Goal: Use online tool/utility: Utilize a website feature to perform a specific function

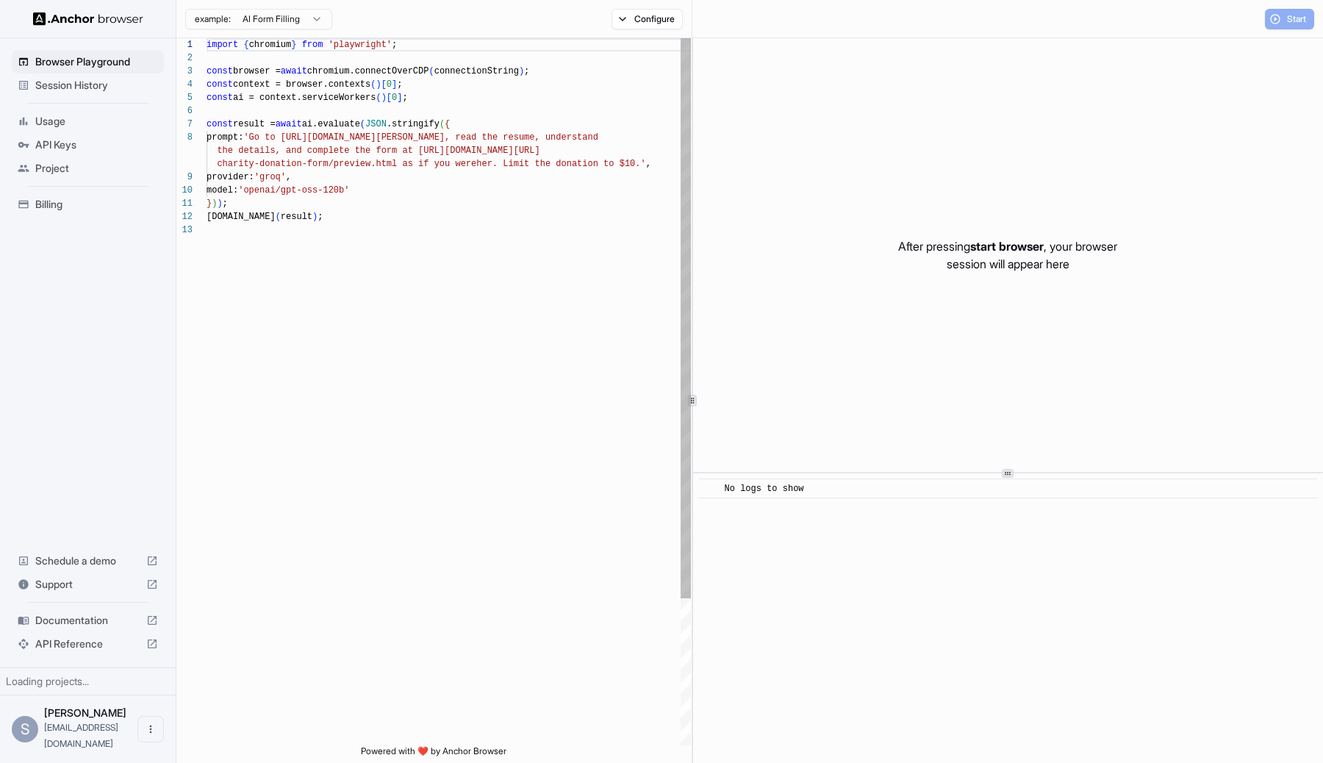
scroll to position [106, 0]
drag, startPoint x: 401, startPoint y: 180, endPoint x: 365, endPoint y: 181, distance: 36.0
click at [401, 180] on div "import { chromium } from 'playwright' ; const browser = await chromium.connectO…" at bounding box center [448, 484] width 484 height 892
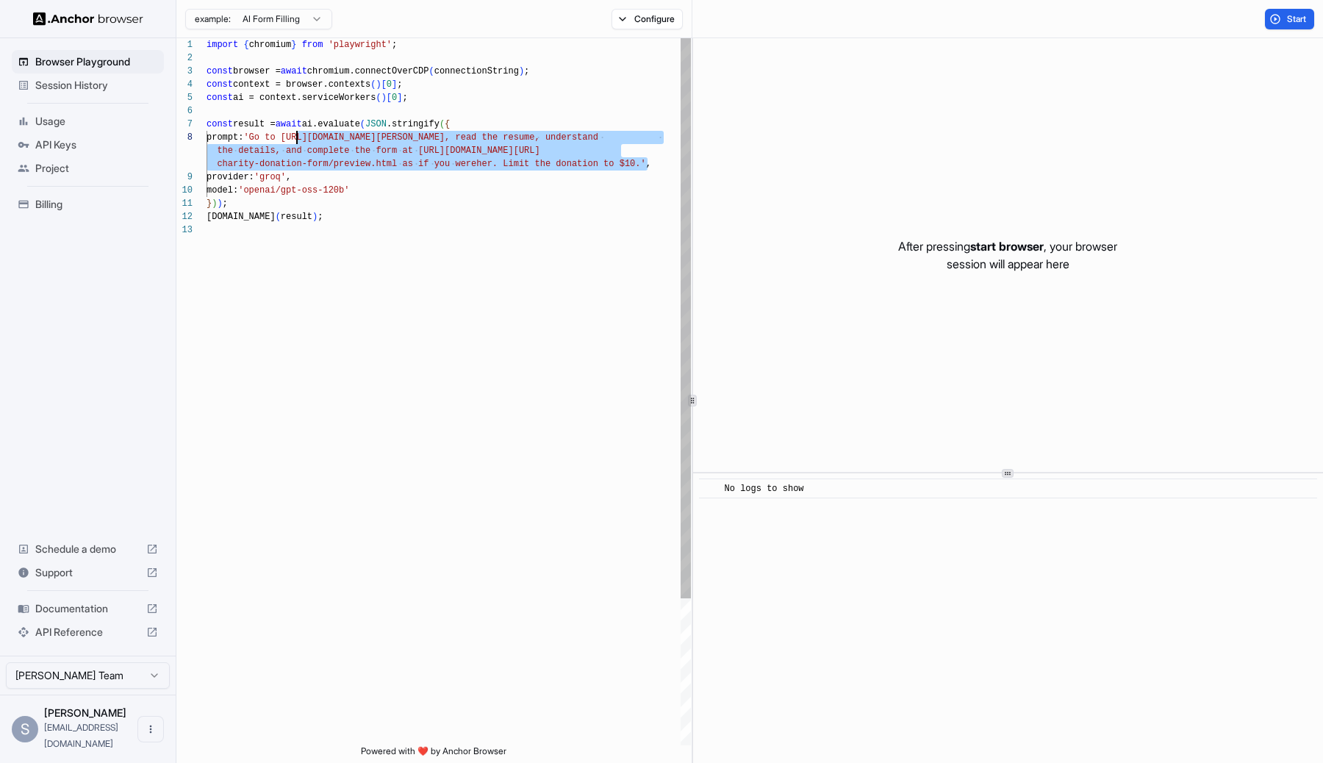
scroll to position [93, 0]
drag, startPoint x: 639, startPoint y: 164, endPoint x: 298, endPoint y: 139, distance: 341.9
click at [298, 139] on div "import { chromium } from 'playwright' ; const browser = await chromium.connectO…" at bounding box center [448, 484] width 484 height 892
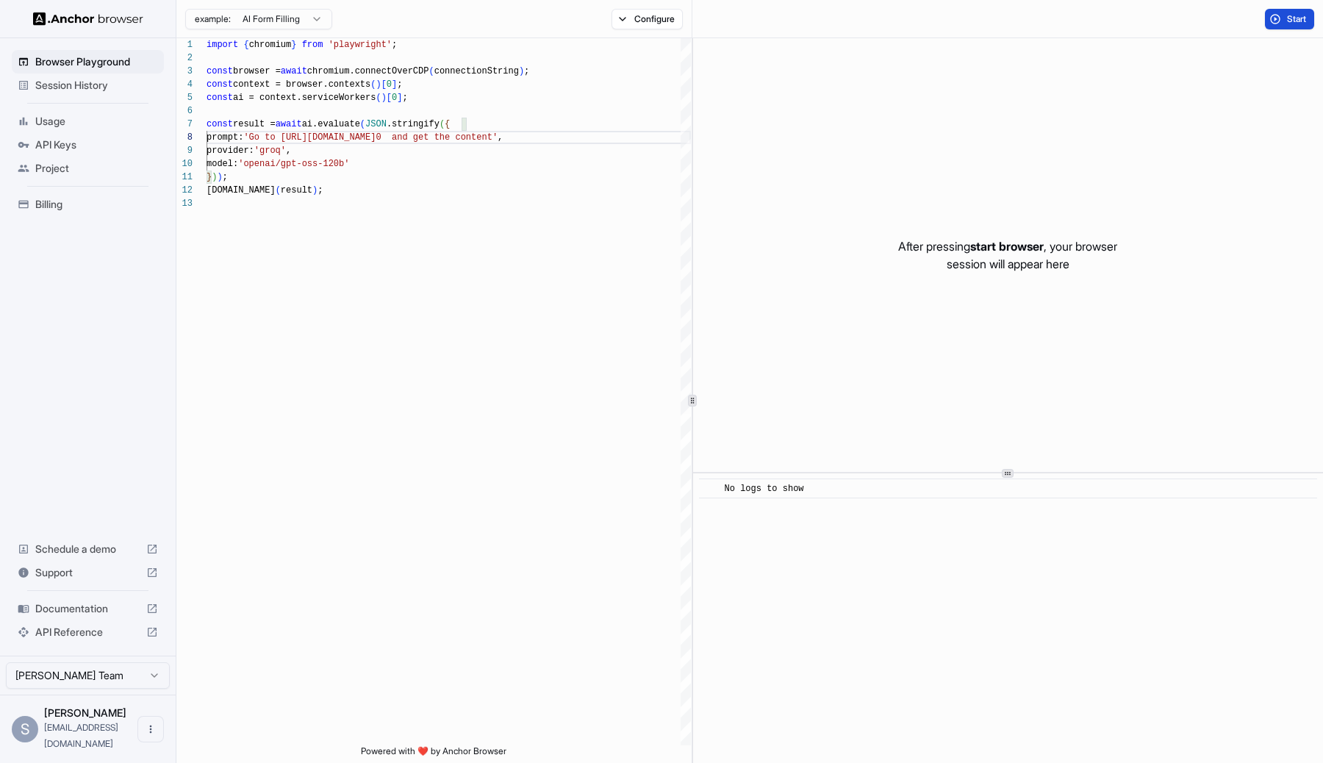
type textarea "**********"
click at [1294, 21] on span "Start" at bounding box center [1297, 19] width 21 height 12
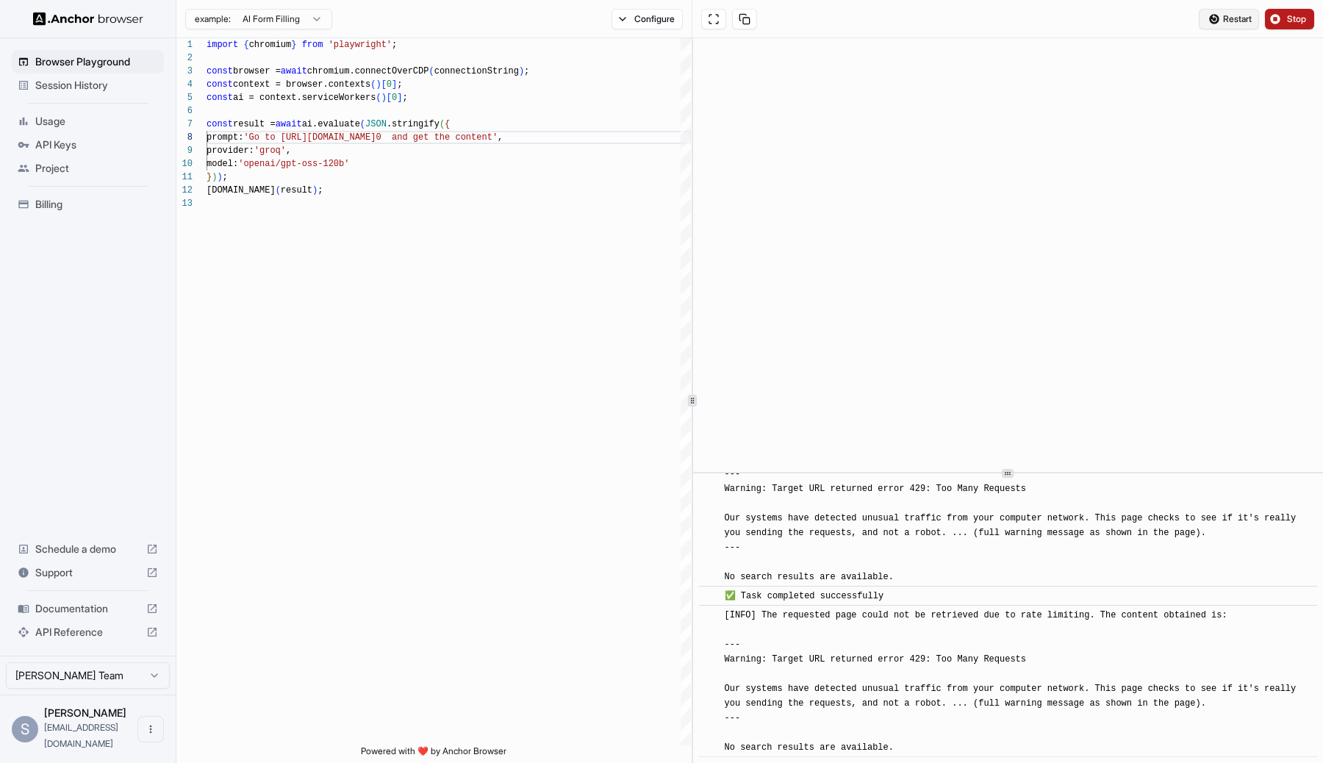
scroll to position [638, 0]
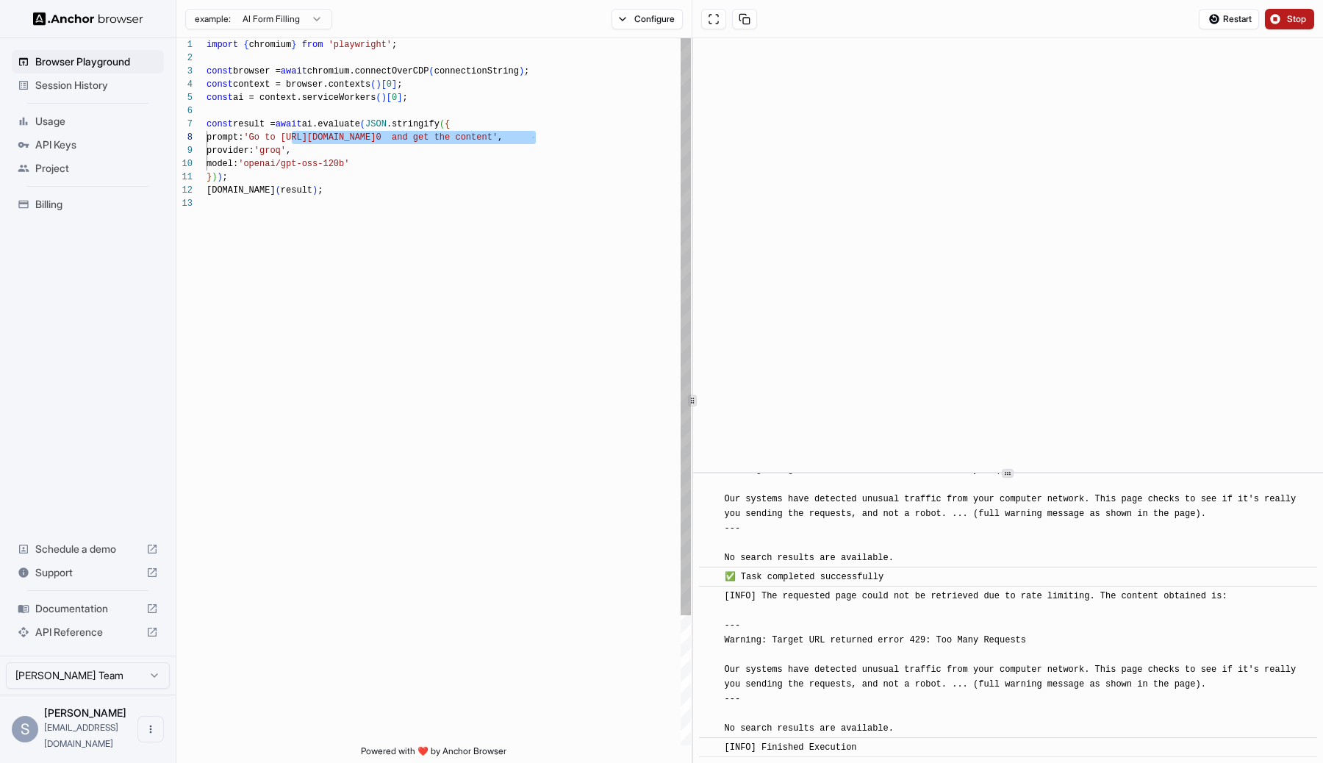
drag, startPoint x: 533, startPoint y: 137, endPoint x: 292, endPoint y: 135, distance: 241.0
click at [292, 135] on span "prompt: 'Go to [URL][DOMAIN_NAME] 0 and get the content' ," at bounding box center [354, 137] width 296 height 13
